Goal: Task Accomplishment & Management: Manage account settings

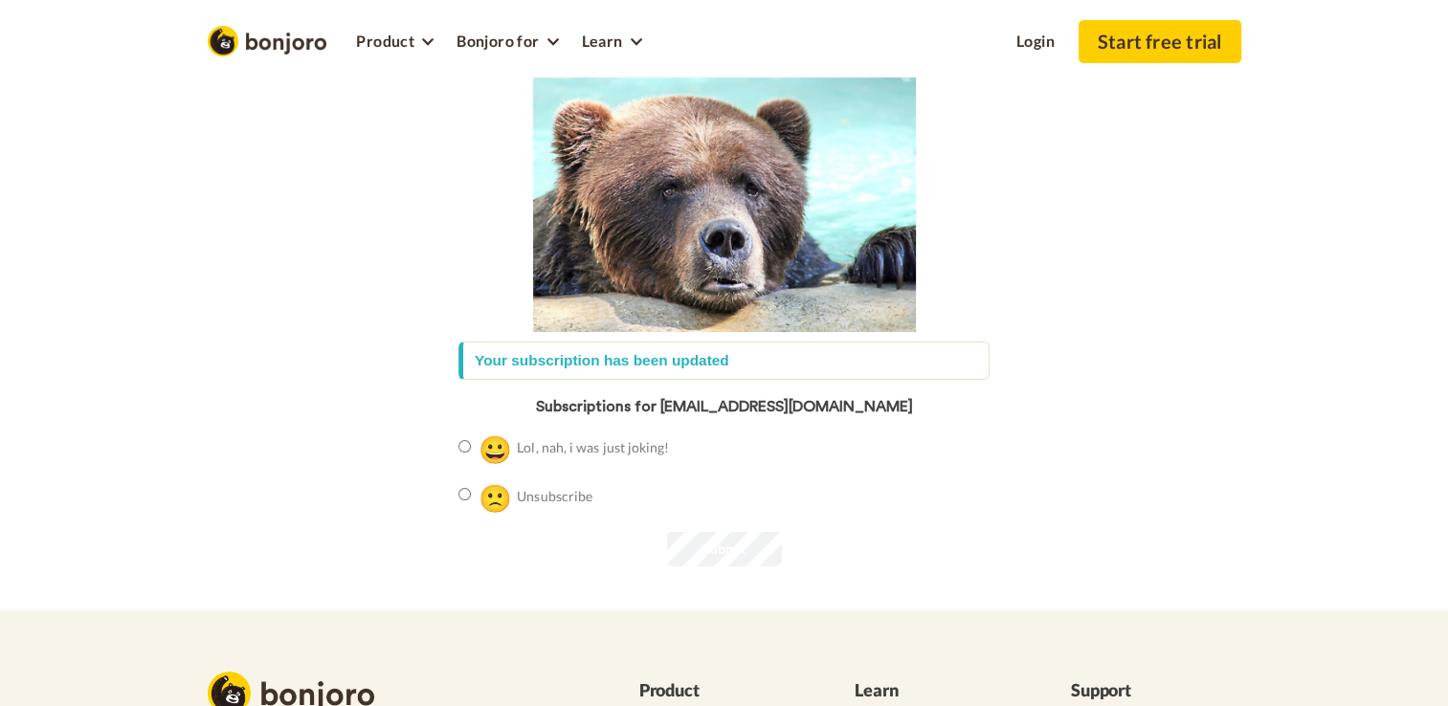
click at [464, 486] on label "🙁 Unsubscribe" at bounding box center [525, 498] width 134 height 40
